Goal: Task Accomplishment & Management: Manage account settings

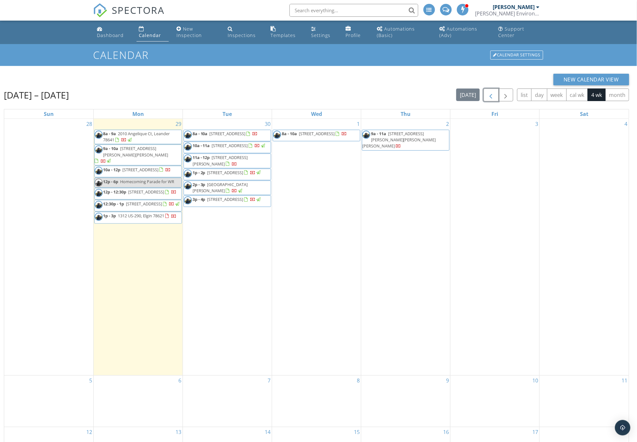
click at [487, 91] on button "button" at bounding box center [490, 95] width 15 height 13
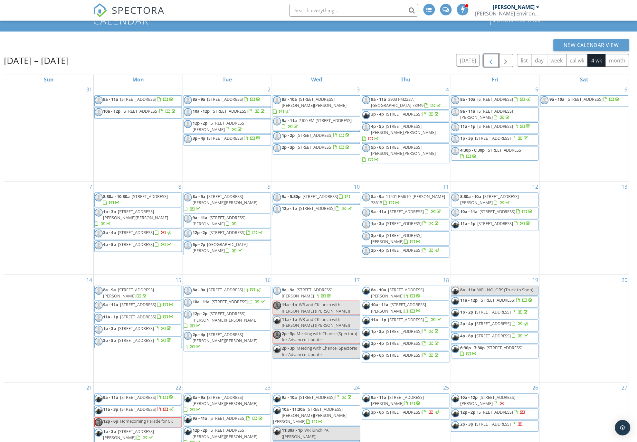
scroll to position [92, 0]
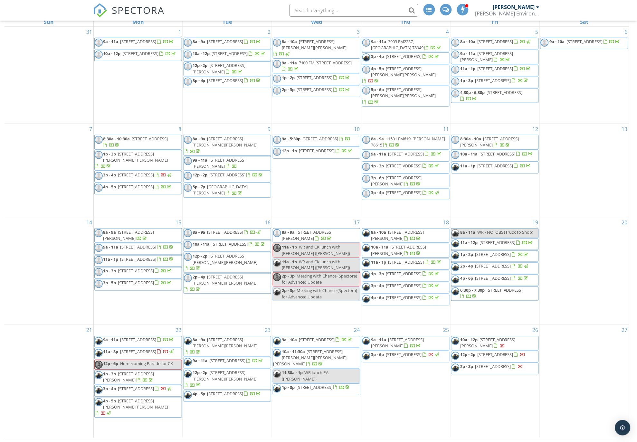
click at [498, 358] on span "1904 Ford St B, Austin 78704" at bounding box center [495, 355] width 36 height 6
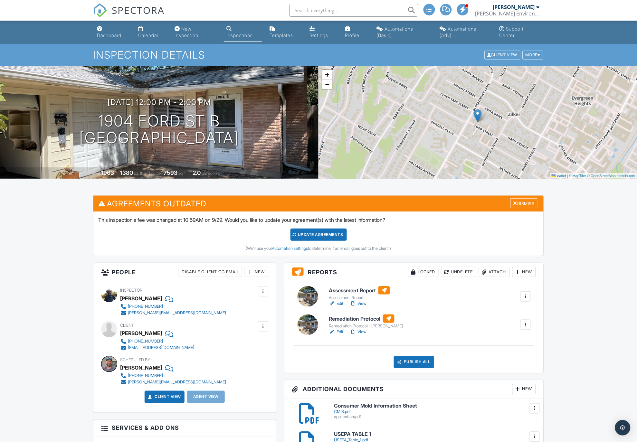
click at [488, 271] on div "Attach" at bounding box center [494, 272] width 31 height 10
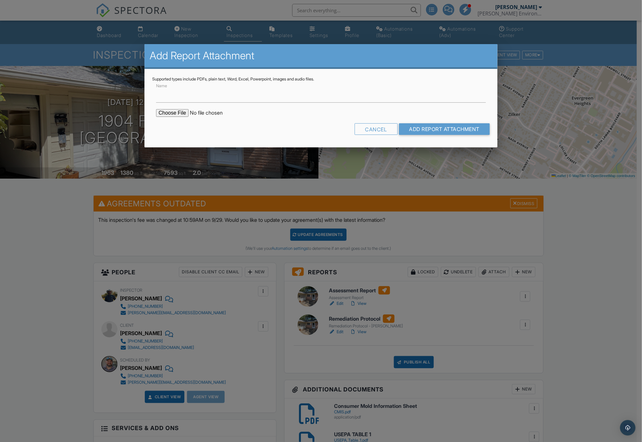
click at [171, 113] on input "file" at bounding box center [210, 113] width 109 height 8
type input "C:\fakepath\Initial Lab Results_1904 Ford St B.pdf"
click at [424, 129] on input "Add Report Attachment" at bounding box center [444, 129] width 91 height 12
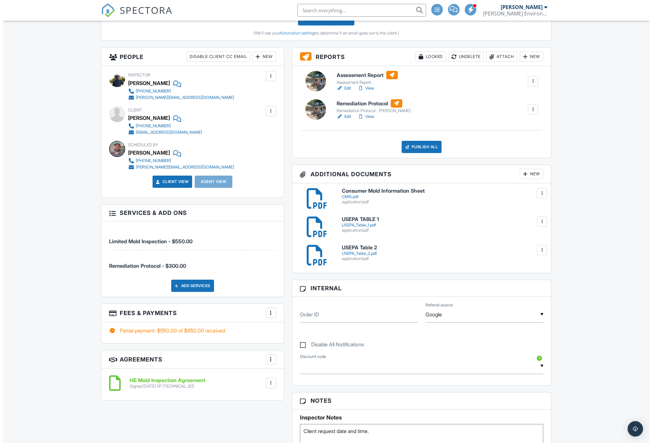
scroll to position [250, 0]
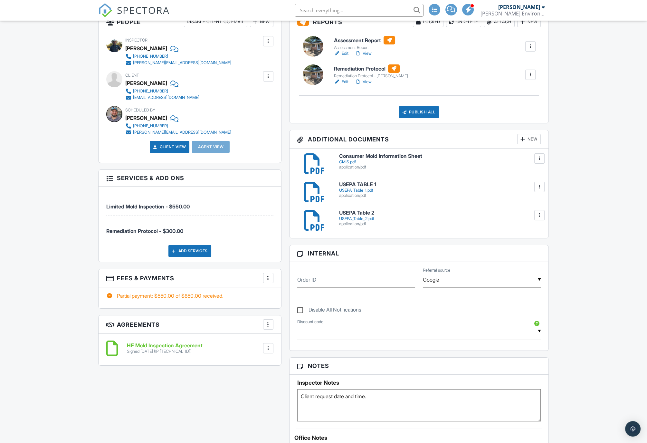
click at [185, 250] on div "Add Services" at bounding box center [189, 251] width 43 height 12
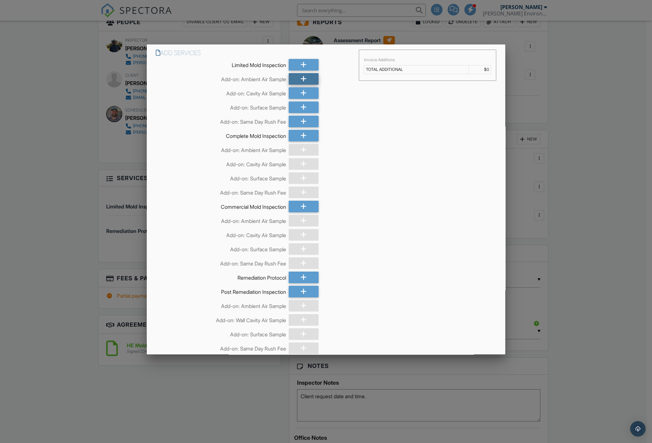
click at [302, 80] on icon at bounding box center [304, 79] width 6 height 12
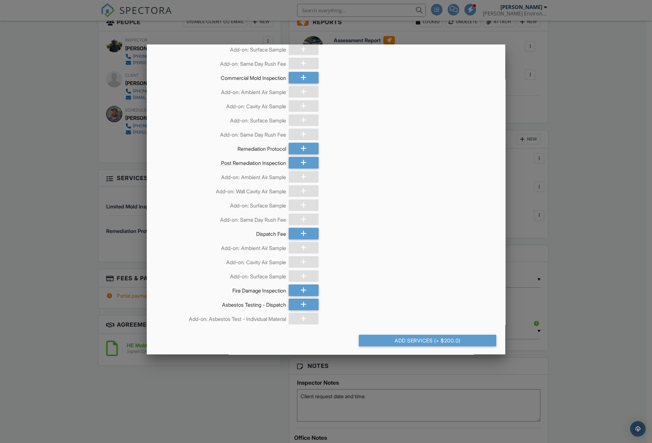
scroll to position [145, 0]
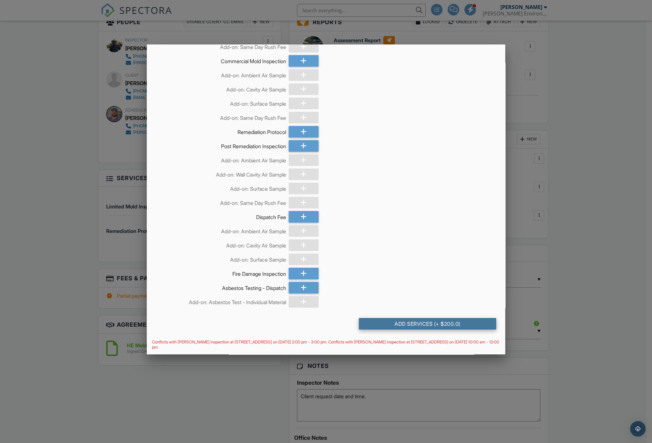
click at [416, 321] on div "Add Services (+ $200.0)" at bounding box center [427, 324] width 137 height 12
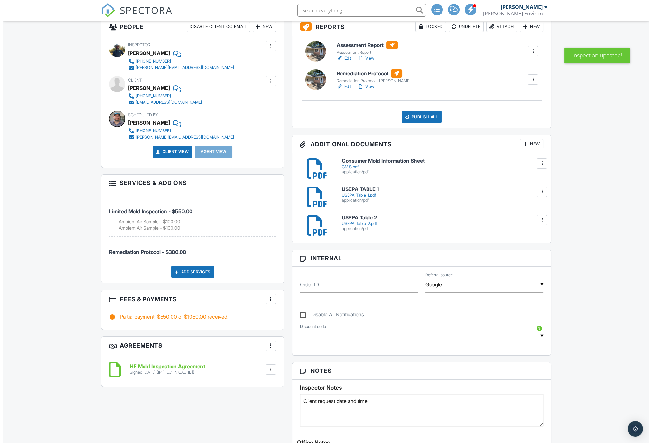
scroll to position [250, 0]
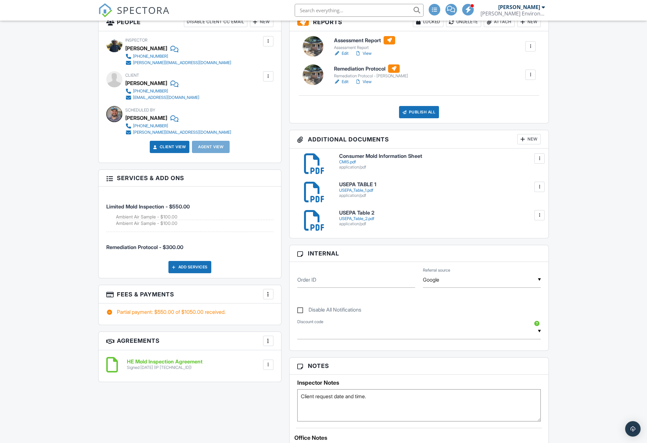
click at [270, 291] on div at bounding box center [268, 294] width 6 height 6
click at [295, 314] on li "Edit Fees & Payments" at bounding box center [300, 313] width 67 height 16
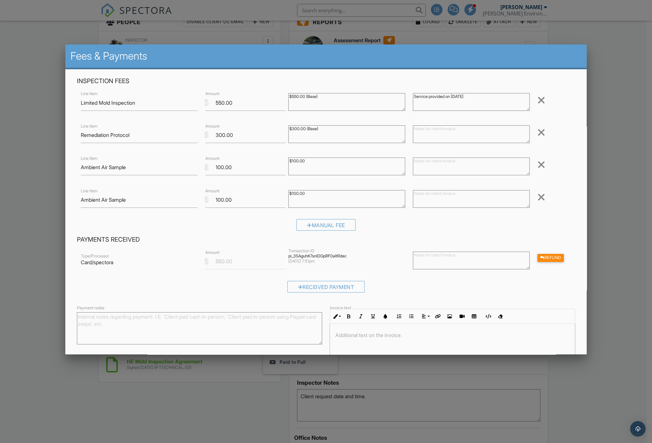
click at [420, 162] on textarea at bounding box center [471, 166] width 117 height 18
drag, startPoint x: 431, startPoint y: 161, endPoint x: 438, endPoint y: 160, distance: 6.8
click at [438, 160] on textarea "Courtesy sample collected [DATE]" at bounding box center [471, 166] width 117 height 18
drag, startPoint x: 493, startPoint y: 160, endPoint x: 430, endPoint y: 159, distance: 63.7
click at [430, 159] on textarea "Courtesy sample collected [DATE]" at bounding box center [471, 166] width 117 height 18
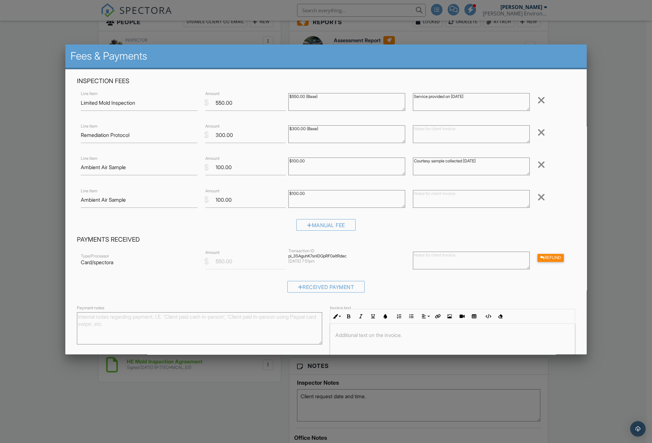
type textarea "Courtesy sample collected 9/26/2025"
click at [425, 199] on textarea at bounding box center [471, 199] width 117 height 18
paste textarea "sample collected 9/26/2025"
click at [413, 192] on textarea "sample collected 9/26/2025" at bounding box center [471, 199] width 117 height 18
type textarea "Sample collected 9/26/2025"
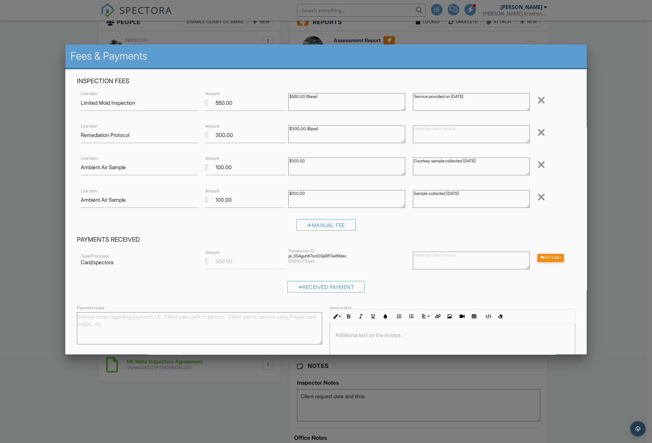
click at [236, 228] on div "Manual Fee" at bounding box center [326, 227] width 499 height 16
click at [219, 167] on input "100.00" at bounding box center [245, 167] width 80 height 16
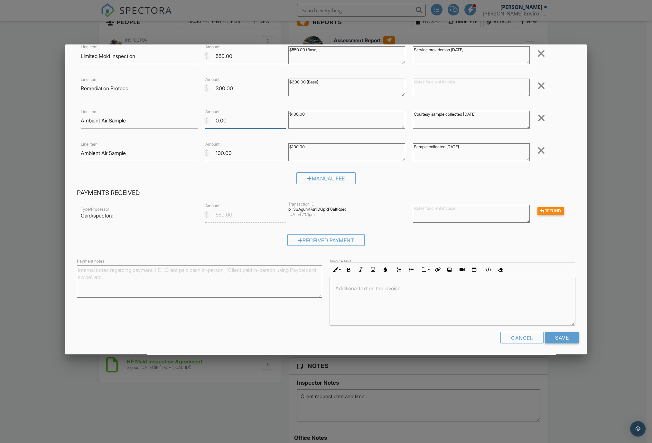
scroll to position [47, 0]
type input "0.00"
click at [552, 340] on input "Save" at bounding box center [562, 337] width 34 height 12
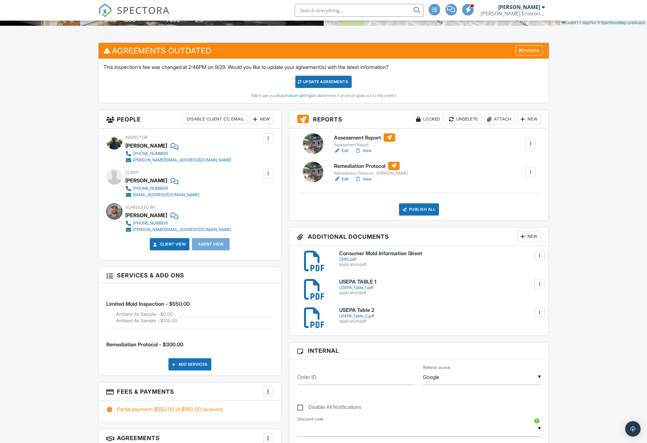
scroll to position [143, 0]
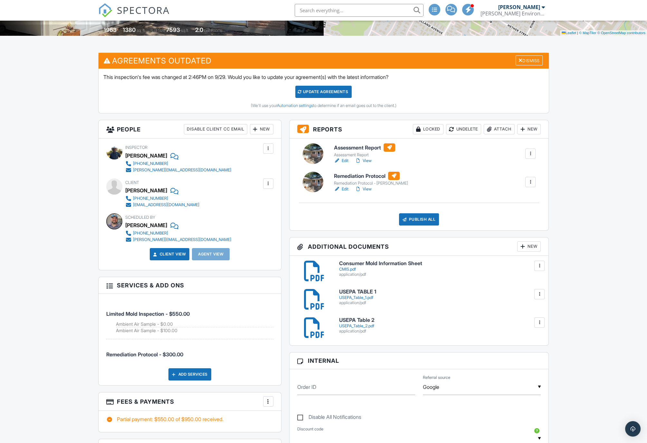
click at [345, 150] on h6 "Assessment Report" at bounding box center [364, 147] width 61 height 8
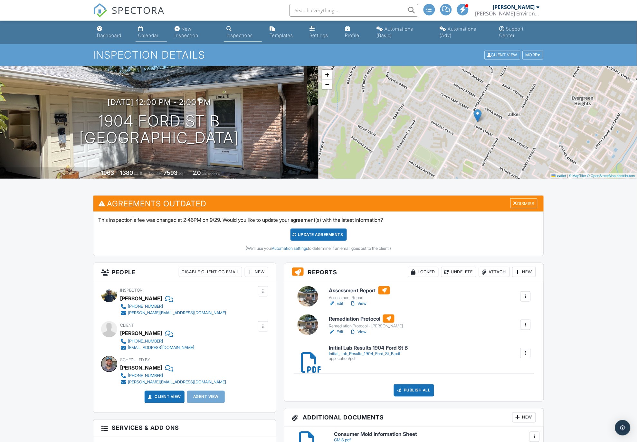
click at [146, 31] on link "Calendar" at bounding box center [151, 32] width 31 height 18
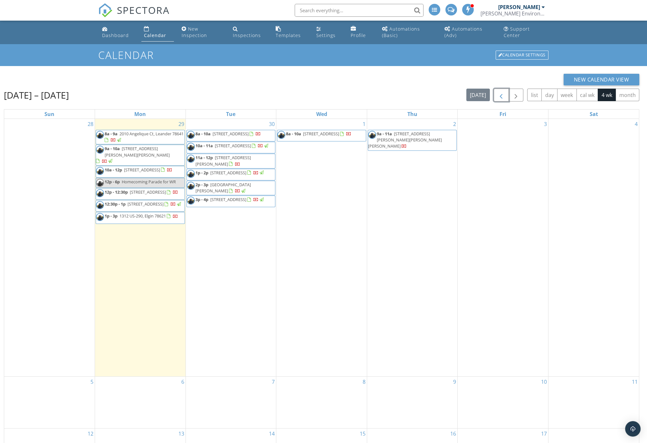
click at [501, 91] on span "button" at bounding box center [501, 95] width 8 height 8
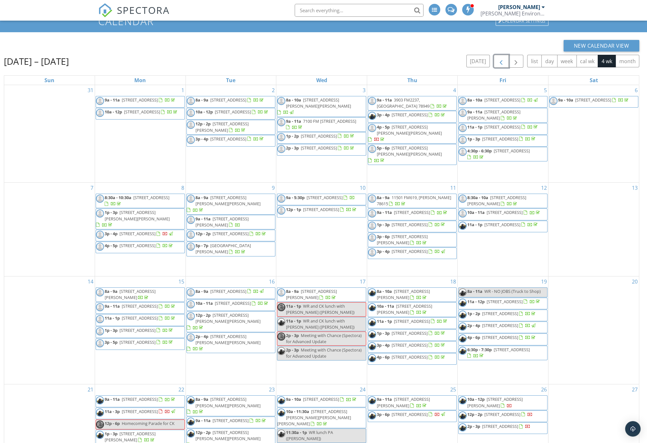
scroll to position [92, 0]
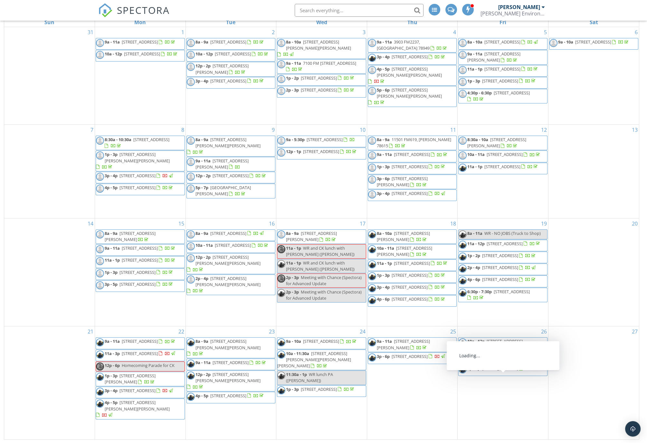
click at [496, 371] on span "[STREET_ADDRESS]" at bounding box center [500, 368] width 36 height 6
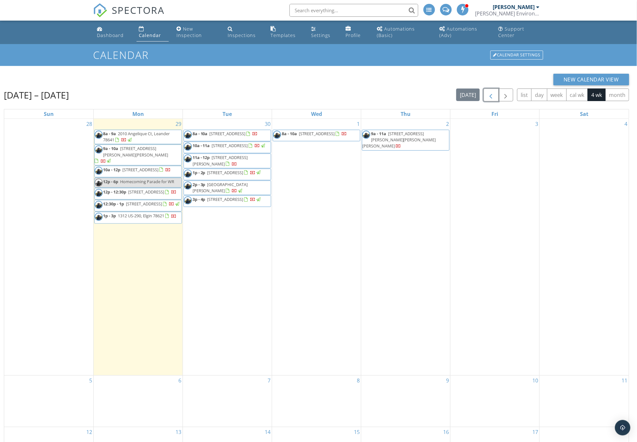
click at [490, 97] on span "button" at bounding box center [491, 95] width 8 height 8
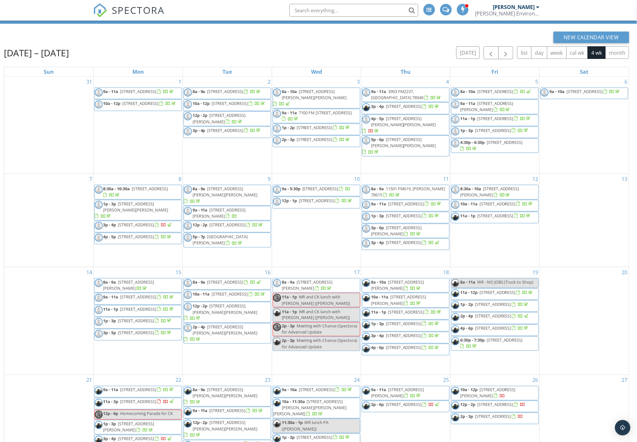
scroll to position [92, 0]
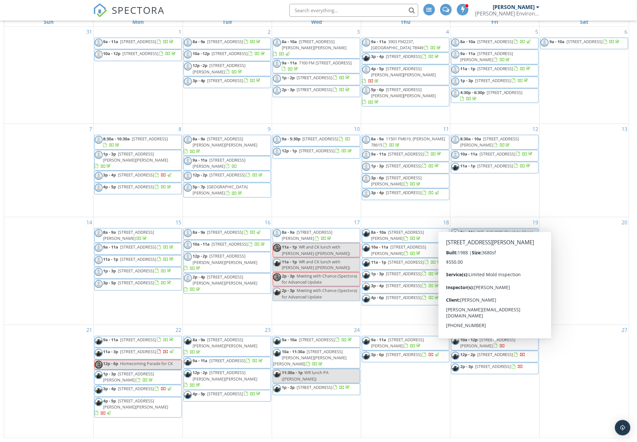
drag, startPoint x: 491, startPoint y: 371, endPoint x: 487, endPoint y: 376, distance: 5.9
click at [487, 369] on span "4003 Cherrywood Rd, Austin 78722" at bounding box center [493, 367] width 36 height 6
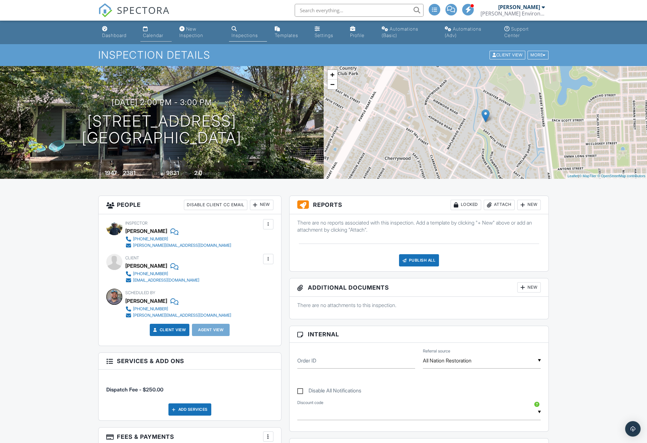
click at [154, 31] on link "Calendar" at bounding box center [155, 32] width 31 height 18
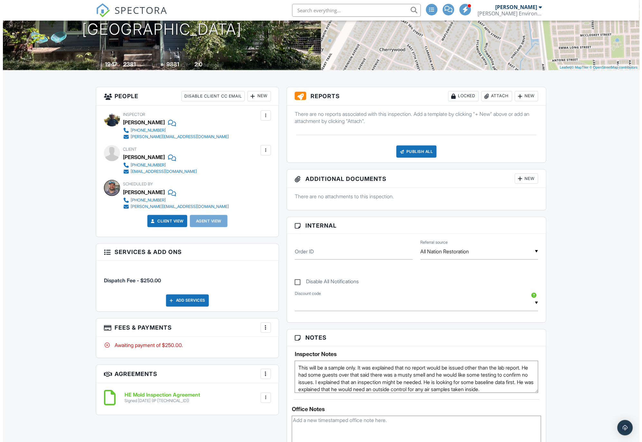
scroll to position [143, 0]
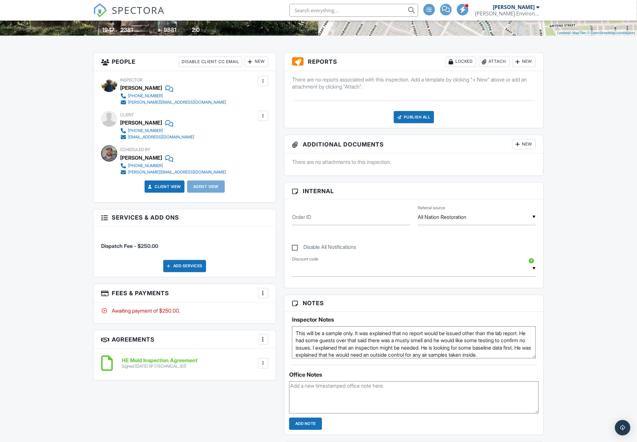
click at [184, 266] on div "Add Services" at bounding box center [184, 266] width 43 height 12
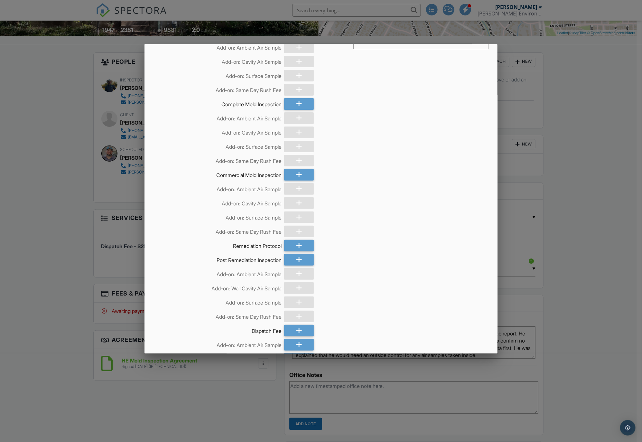
scroll to position [130, 0]
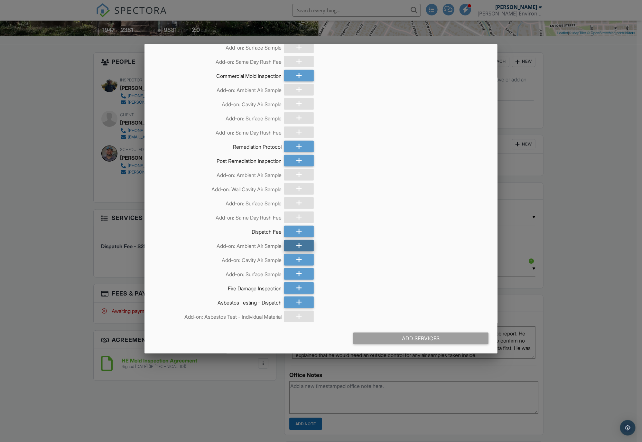
click at [296, 247] on icon at bounding box center [299, 246] width 6 height 12
click at [296, 246] on icon at bounding box center [299, 246] width 6 height 12
click at [410, 337] on div "Add Services (+ $300.0)" at bounding box center [420, 338] width 135 height 12
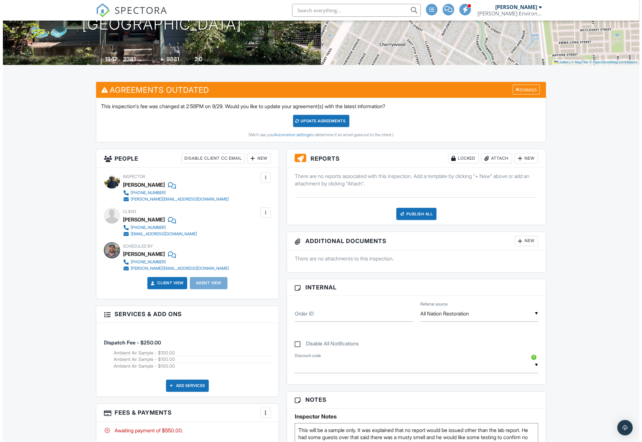
scroll to position [107, 0]
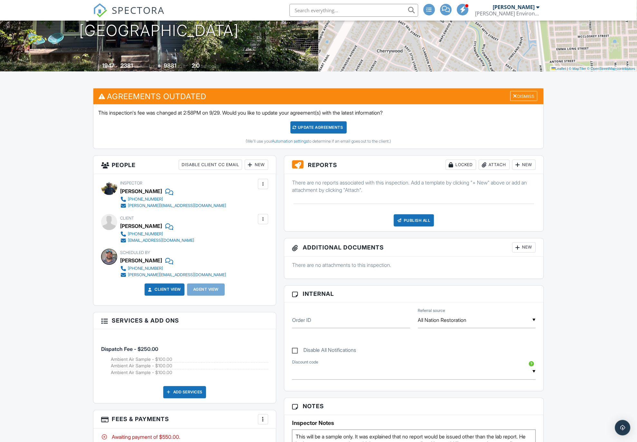
click at [498, 166] on div "Attach" at bounding box center [494, 165] width 31 height 10
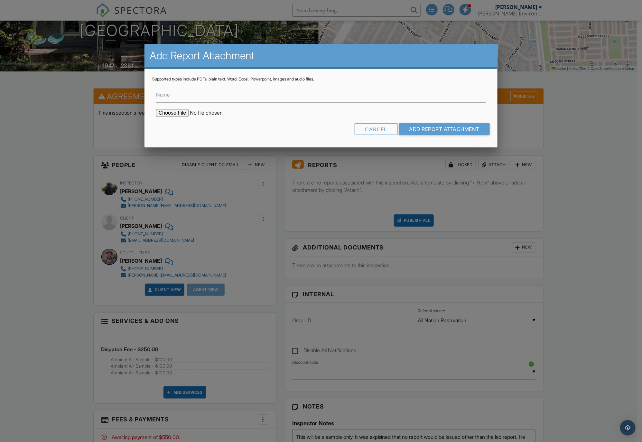
click at [166, 113] on input "file" at bounding box center [210, 113] width 109 height 8
type input "C:\fakepath\Sample Only Lab Results_4003 CHerywood Rd.pdf"
click at [438, 129] on input "Add Report Attachment" at bounding box center [444, 129] width 91 height 12
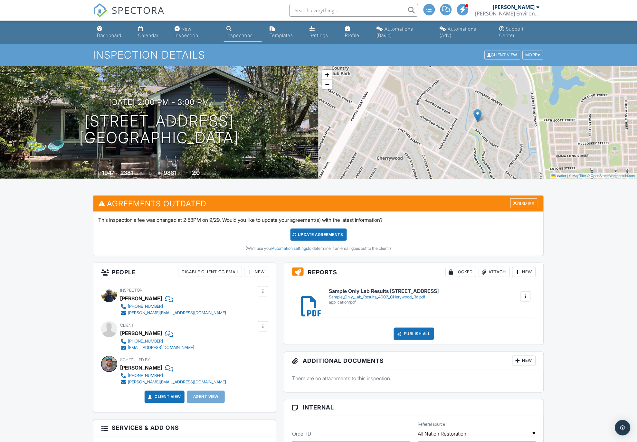
click at [528, 297] on div at bounding box center [525, 296] width 6 height 6
click at [517, 313] on link "Delete" at bounding box center [521, 314] width 24 height 7
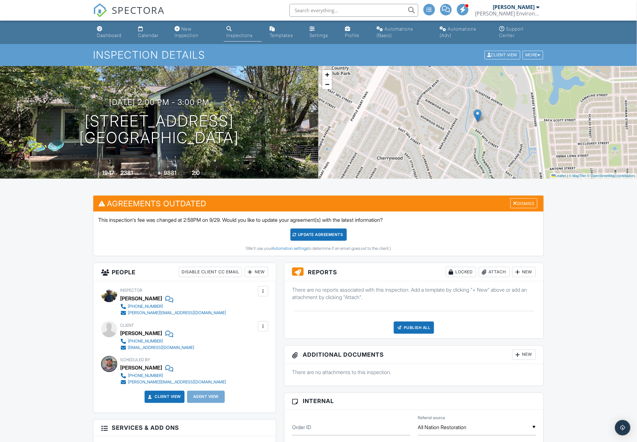
click at [486, 271] on div "Attach" at bounding box center [494, 272] width 31 height 10
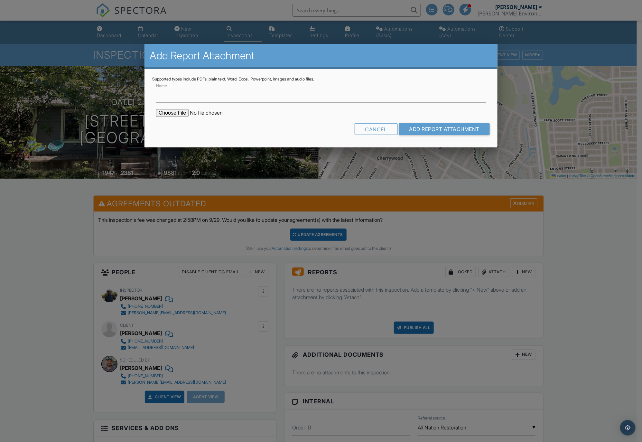
click at [179, 111] on input "file" at bounding box center [210, 113] width 109 height 8
type input "C:\fakepath\Sample Only Lab Results_4003 Cherrywood Rd.pdf"
click at [430, 128] on input "Add Report Attachment" at bounding box center [444, 129] width 91 height 12
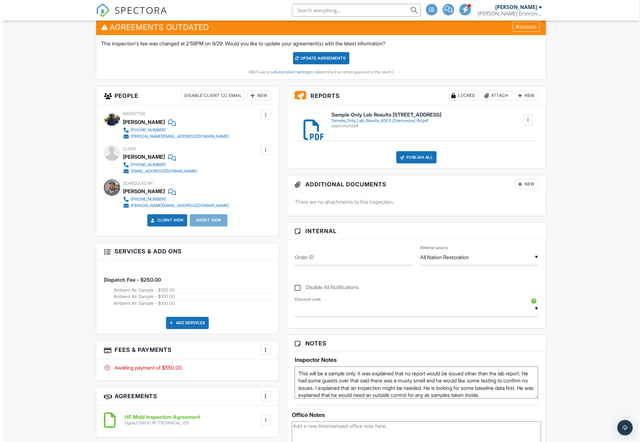
scroll to position [71, 0]
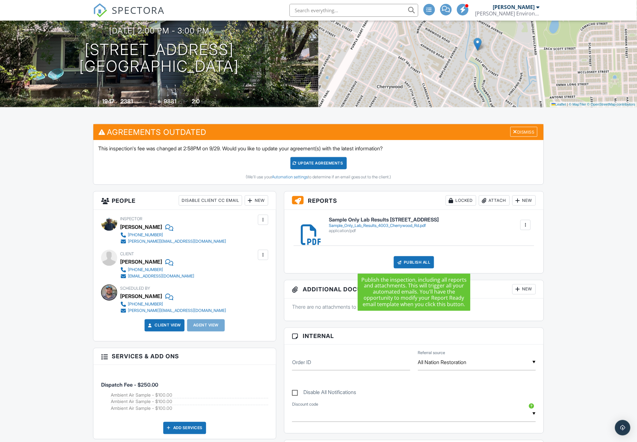
click at [412, 261] on div "Publish All" at bounding box center [414, 262] width 40 height 12
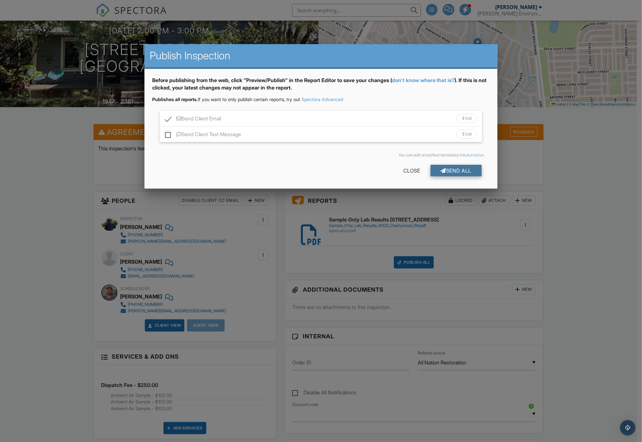
click at [455, 171] on div "Send All" at bounding box center [456, 171] width 51 height 12
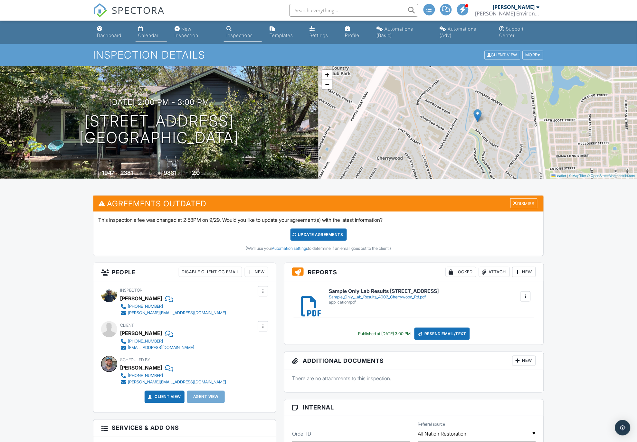
click at [141, 32] on link "Calendar" at bounding box center [151, 32] width 31 height 18
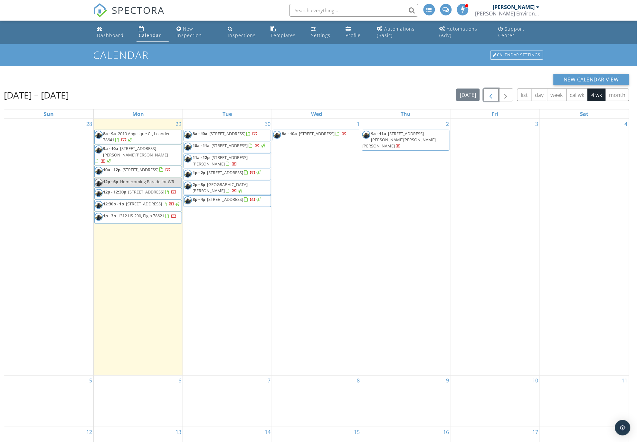
click at [494, 92] on span "button" at bounding box center [491, 95] width 8 height 8
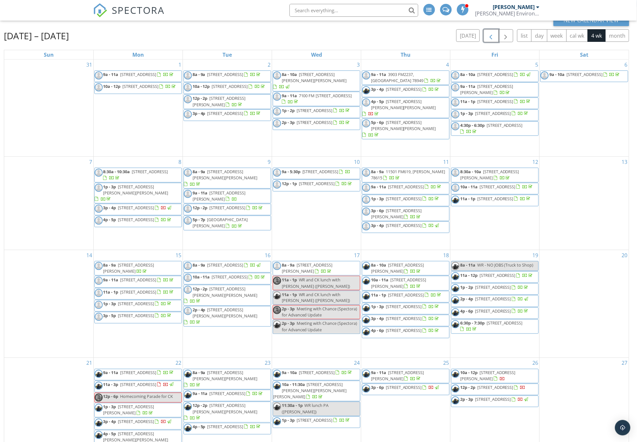
scroll to position [92, 0]
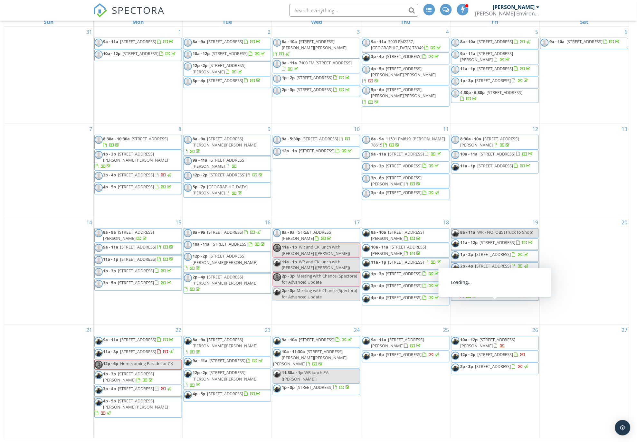
click at [478, 349] on span "[STREET_ADDRESS][PERSON_NAME]" at bounding box center [487, 343] width 55 height 12
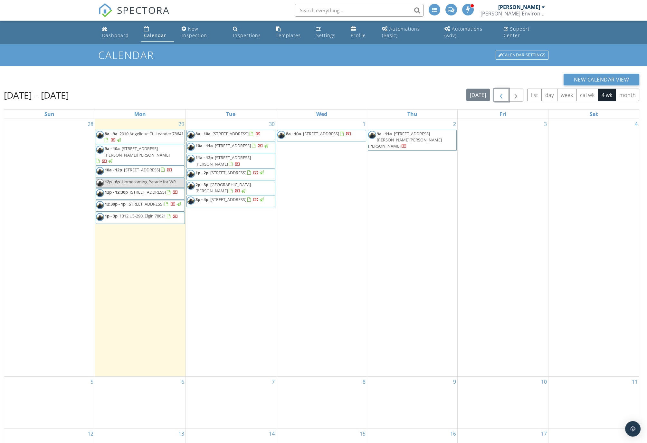
click at [501, 95] on span "button" at bounding box center [501, 95] width 8 height 8
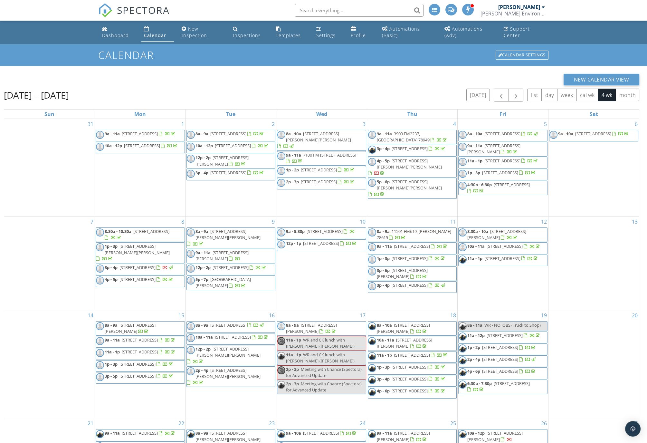
scroll to position [92, 0]
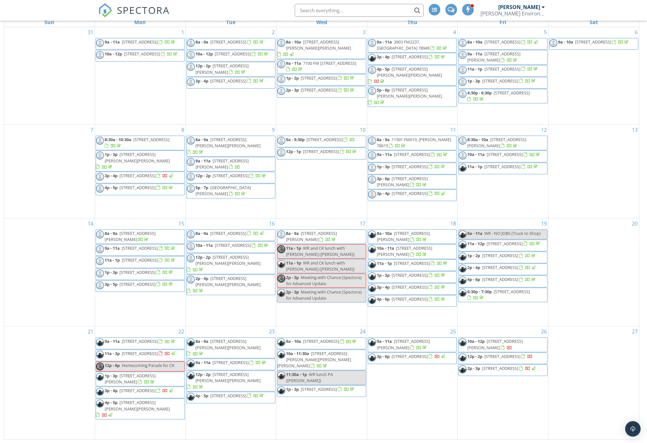
drag, startPoint x: 492, startPoint y: 342, endPoint x: 492, endPoint y: 346, distance: 3.9
click at [492, 346] on span "1163 Private Rd 6002, Giddings 78942" at bounding box center [494, 344] width 55 height 12
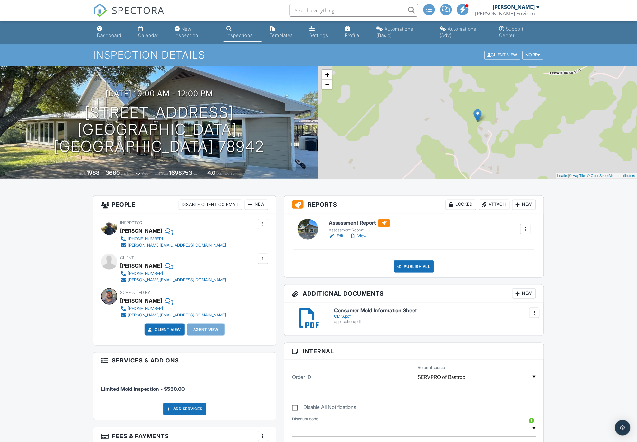
click at [492, 204] on div "Attach" at bounding box center [494, 205] width 31 height 10
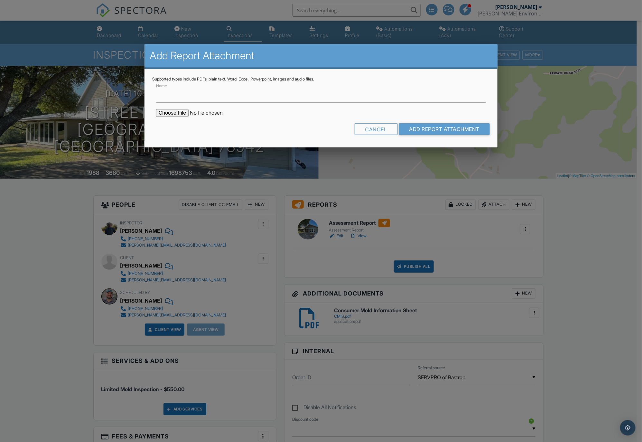
click at [173, 113] on input "file" at bounding box center [210, 113] width 109 height 8
type input "C:\fakepath\Initial Lab Results_1163 Private Rd 6002.pdf"
click at [431, 128] on input "Add Report Attachment" at bounding box center [444, 129] width 91 height 12
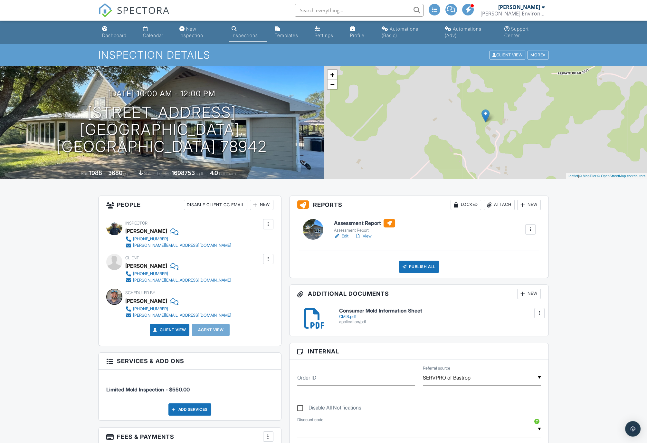
click at [347, 228] on div "Assessment Report" at bounding box center [364, 230] width 61 height 5
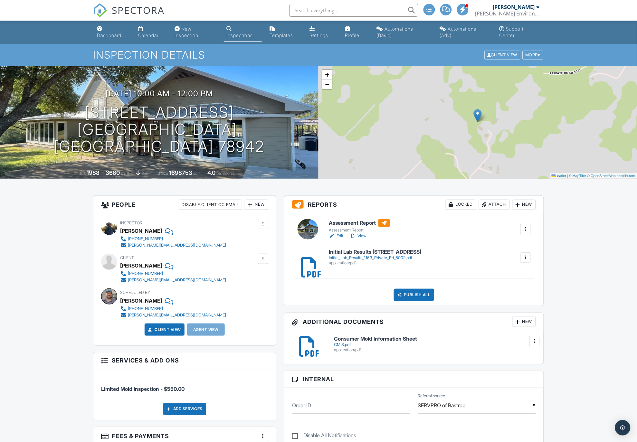
click at [342, 257] on div "Initial_Lab_Results_1163_Private_Rd_6002.pdf" at bounding box center [375, 257] width 92 height 5
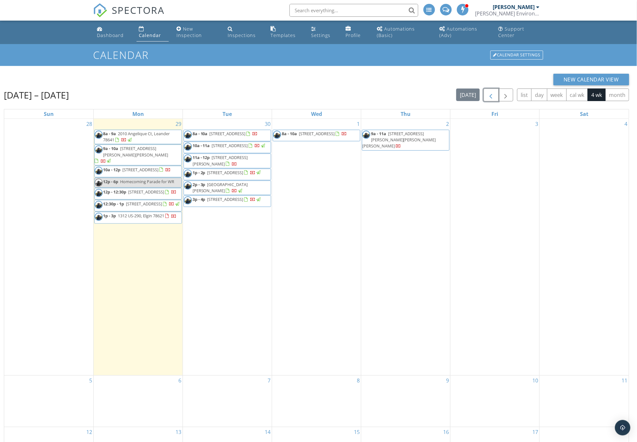
click at [489, 98] on span "button" at bounding box center [491, 95] width 8 height 8
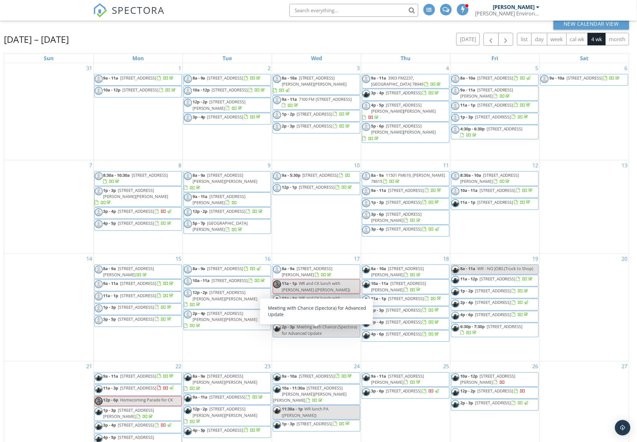
scroll to position [92, 0]
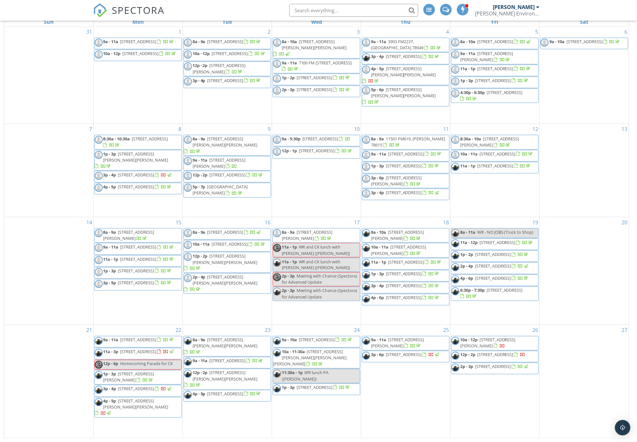
click at [494, 358] on span "[STREET_ADDRESS]" at bounding box center [495, 355] width 36 height 6
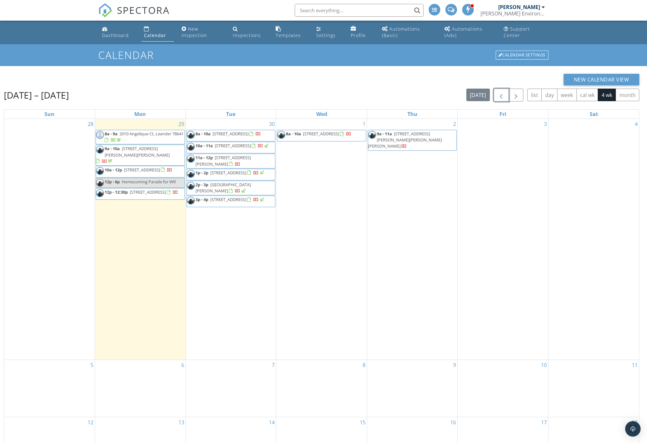
click at [504, 96] on span "button" at bounding box center [501, 95] width 8 height 8
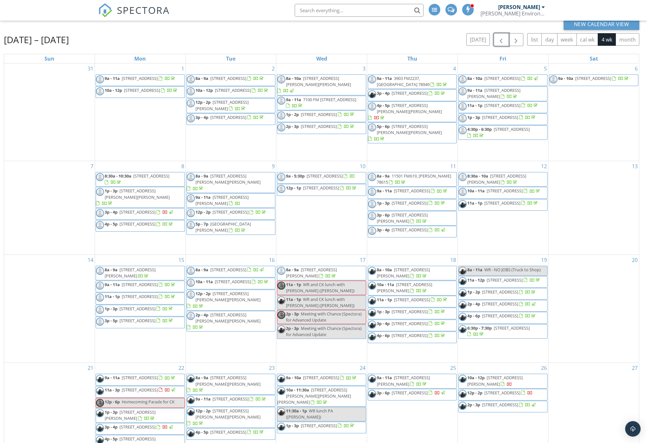
scroll to position [92, 0]
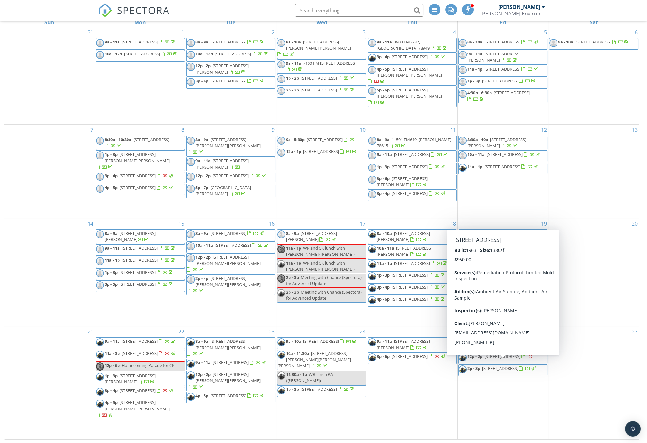
click at [509, 359] on span "[STREET_ADDRESS]" at bounding box center [502, 356] width 36 height 6
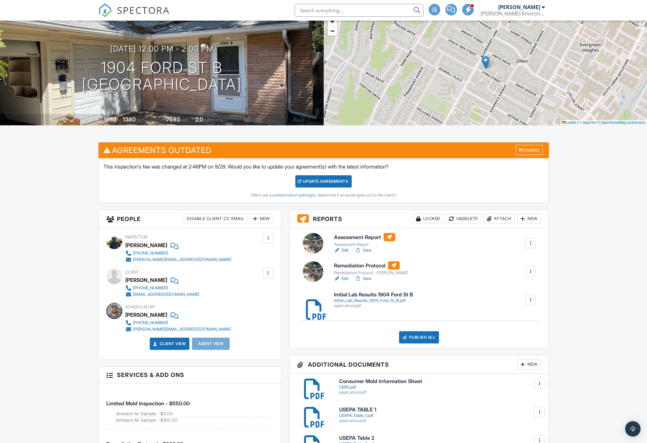
scroll to position [71, 0]
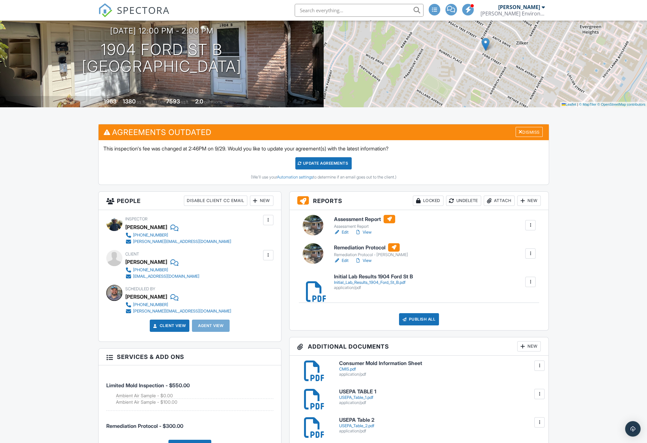
click at [354, 240] on div "Assessment Report Assessment Report Edit View Quick Publish Copy [GEOGRAPHIC_DA…" at bounding box center [418, 270] width 259 height 120
click at [351, 247] on h6 "Remediation Protocol" at bounding box center [371, 247] width 74 height 8
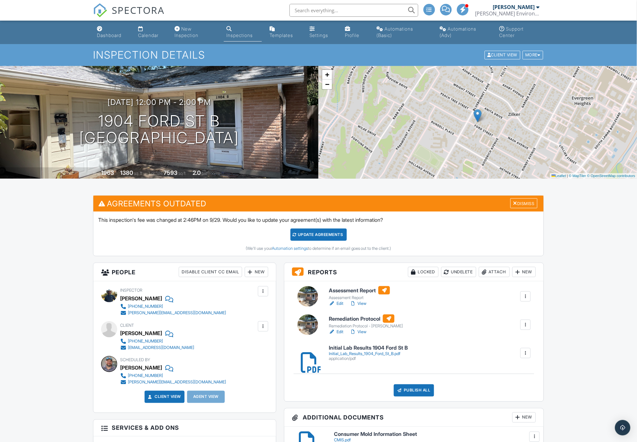
click at [341, 293] on h6 "Assessment Report" at bounding box center [359, 290] width 61 height 8
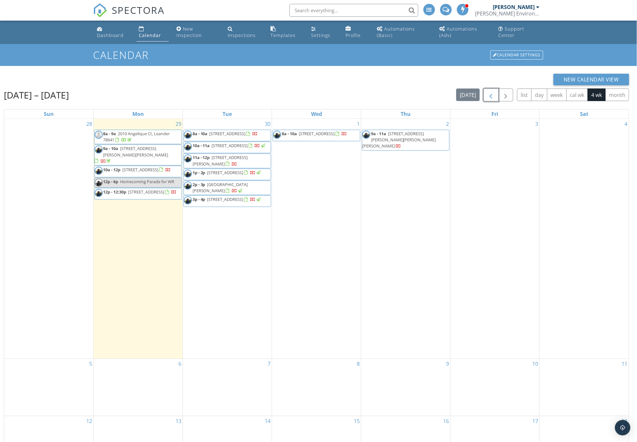
click at [496, 96] on button "button" at bounding box center [490, 95] width 15 height 13
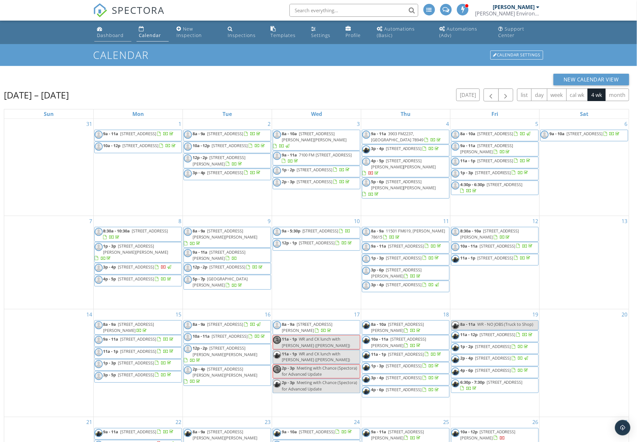
click at [111, 33] on div "Dashboard" at bounding box center [110, 35] width 27 height 6
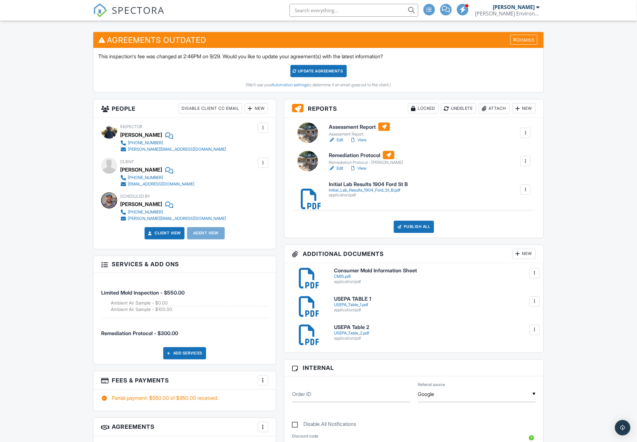
scroll to position [143, 0]
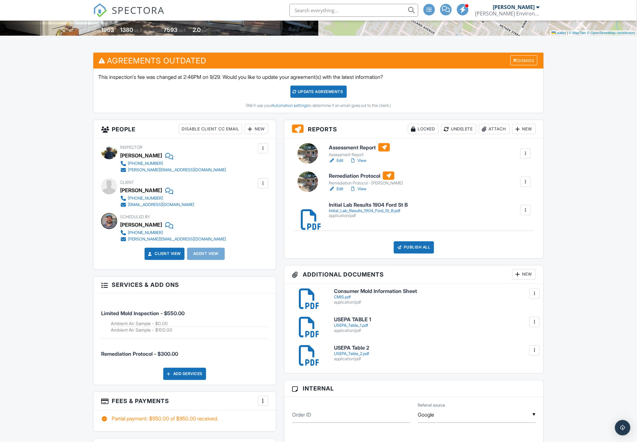
click at [344, 148] on h6 "Assessment Report" at bounding box center [359, 147] width 61 height 8
